Goal: Task Accomplishment & Management: Use online tool/utility

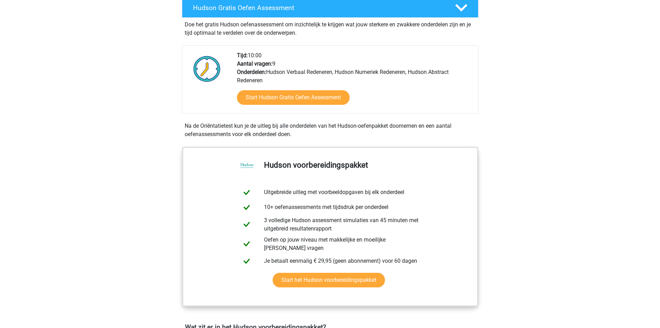
scroll to position [139, 0]
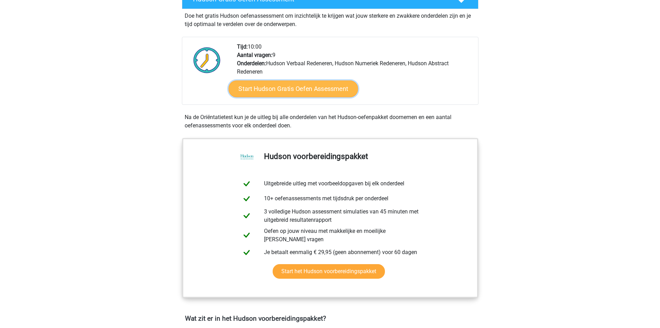
click at [306, 93] on link "Start Hudson Gratis Oefen Assessment" at bounding box center [293, 88] width 130 height 17
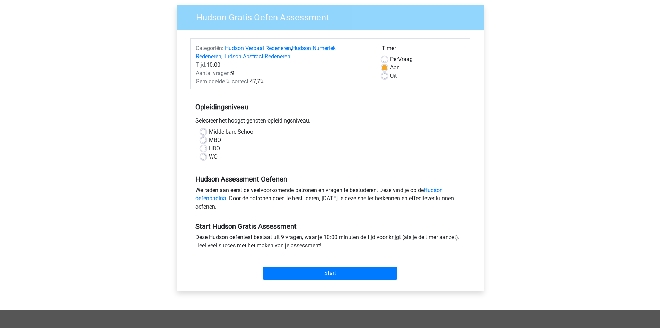
scroll to position [69, 0]
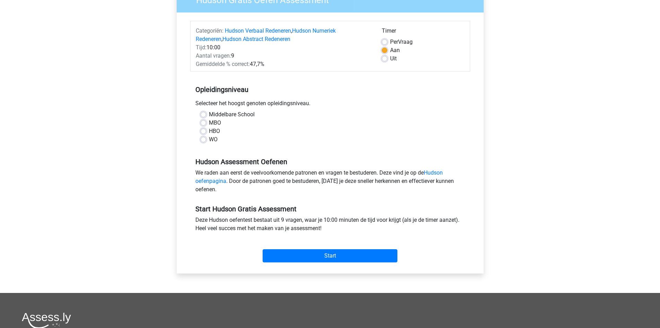
click at [209, 122] on label "MBO" at bounding box center [215, 123] width 12 height 8
click at [206, 122] on input "MBO" at bounding box center [204, 122] width 6 height 7
radio input "true"
click at [286, 257] on input "Start" at bounding box center [330, 255] width 135 height 13
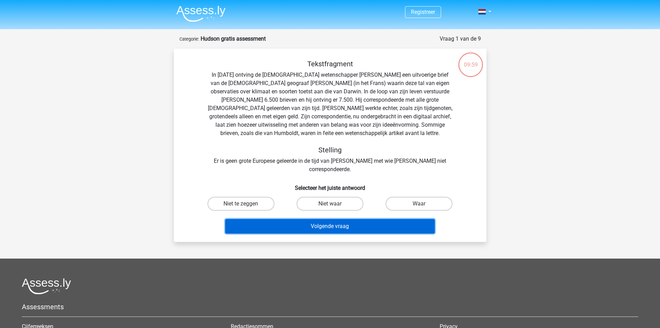
click at [303, 219] on button "Volgende vraag" at bounding box center [330, 226] width 210 height 15
